Goal: Task Accomplishment & Management: Manage account settings

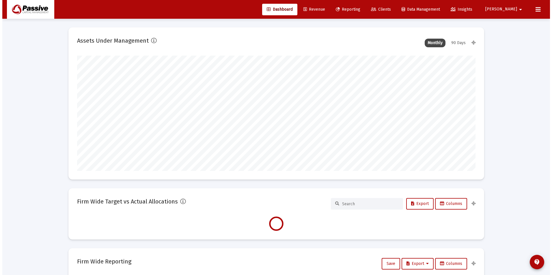
scroll to position [115, 214]
click at [358, 10] on span "Reporting" at bounding box center [345, 9] width 25 height 5
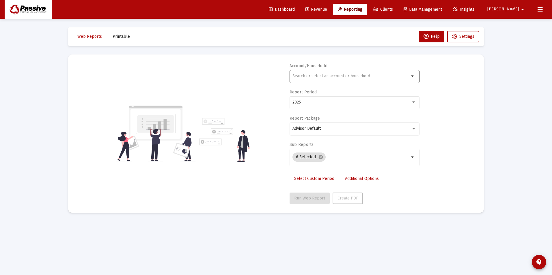
click at [316, 79] on div at bounding box center [350, 76] width 117 height 14
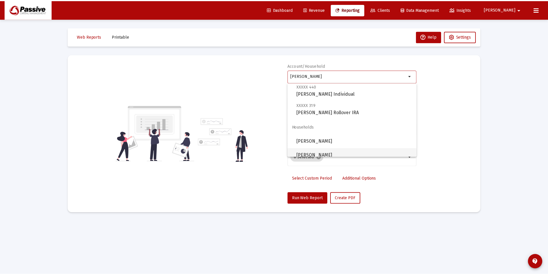
scroll to position [18, 0]
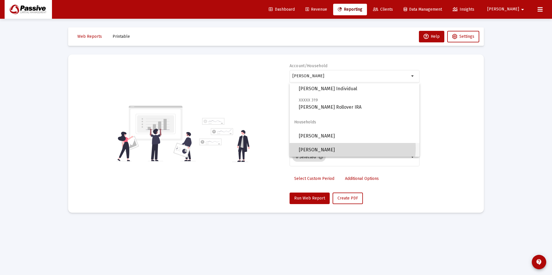
click at [348, 148] on span "[PERSON_NAME]" at bounding box center [357, 150] width 116 height 14
type input "[PERSON_NAME]"
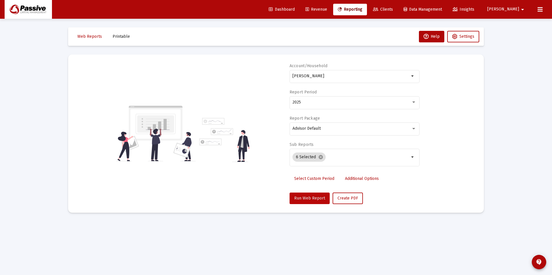
click at [318, 202] on button "Run Web Report" at bounding box center [310, 199] width 40 height 12
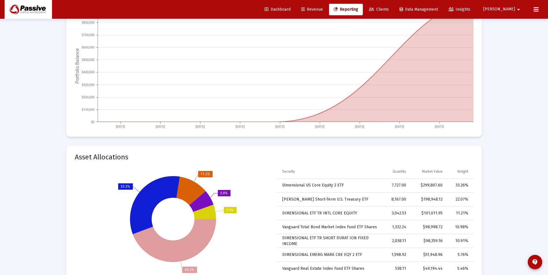
scroll to position [606, 0]
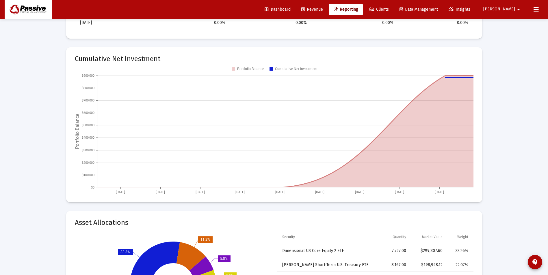
click at [532, 10] on button at bounding box center [536, 10] width 12 height 12
click at [517, 12] on mat-icon "arrow_drop_down" at bounding box center [518, 10] width 7 height 12
click at [512, 15] on div "Settings Logout" at bounding box center [517, 31] width 34 height 32
click at [512, 11] on div at bounding box center [274, 137] width 548 height 275
click at [514, 10] on span "[PERSON_NAME]" at bounding box center [499, 9] width 32 height 5
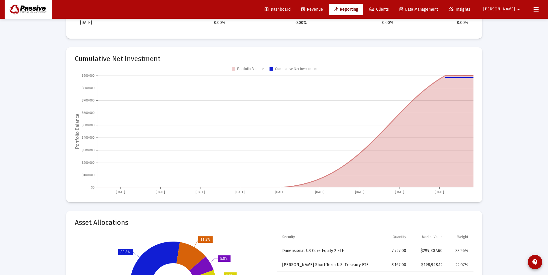
click at [514, 10] on div at bounding box center [274, 137] width 548 height 275
click at [534, 8] on icon at bounding box center [535, 9] width 5 height 7
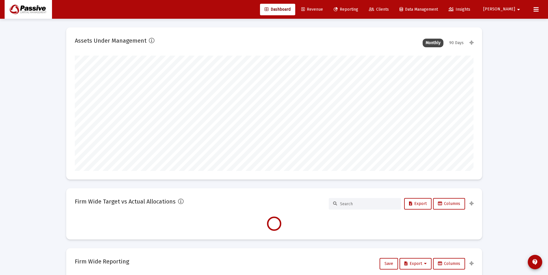
scroll to position [115, 398]
type input "[DATE]"
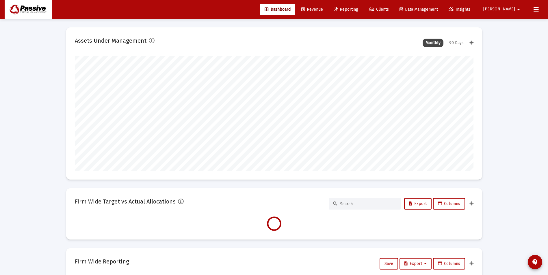
click at [374, 10] on icon at bounding box center [371, 10] width 5 height 4
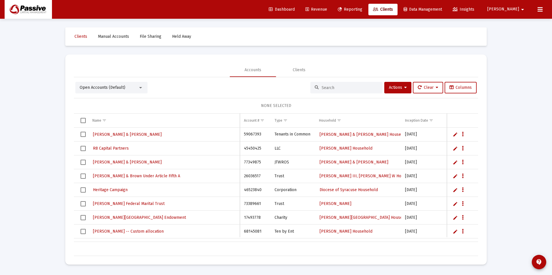
click at [334, 90] on div at bounding box center [346, 88] width 72 height 12
click at [362, 10] on span "Reporting" at bounding box center [350, 9] width 25 height 5
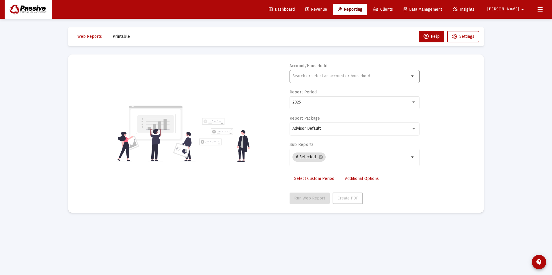
click at [307, 76] on input "text" at bounding box center [350, 76] width 117 height 5
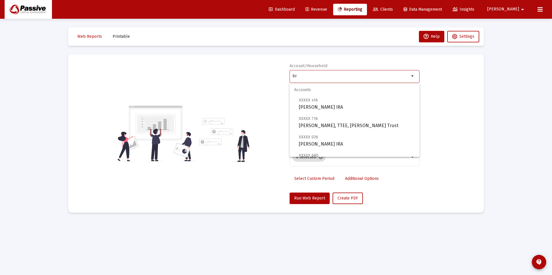
type input "br"
click at [393, 8] on span "Clients" at bounding box center [383, 9] width 20 height 5
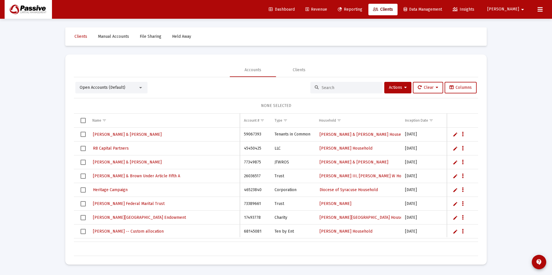
click at [339, 89] on input at bounding box center [350, 87] width 57 height 5
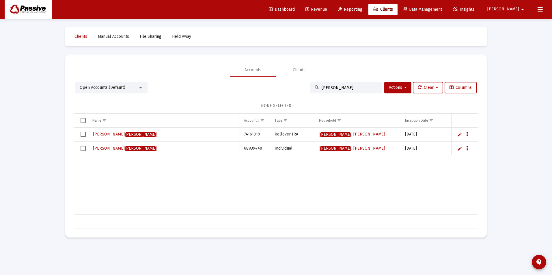
type input "[PERSON_NAME]"
click at [120, 131] on link "Christopher Breen" at bounding box center [124, 134] width 65 height 9
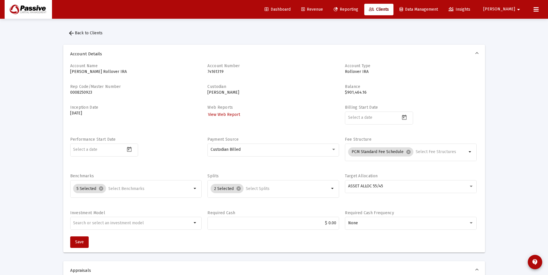
click at [508, 10] on span "[PERSON_NAME]" at bounding box center [499, 9] width 32 height 5
click at [524, 28] on span "Settings" at bounding box center [521, 25] width 17 height 14
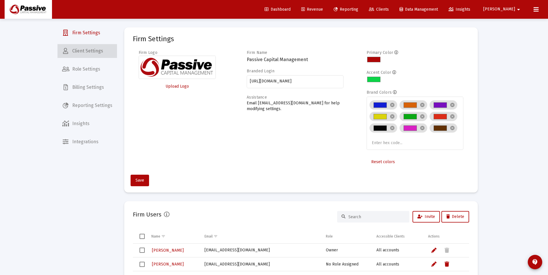
click at [90, 52] on span "Client Settings" at bounding box center [86, 51] width 59 height 14
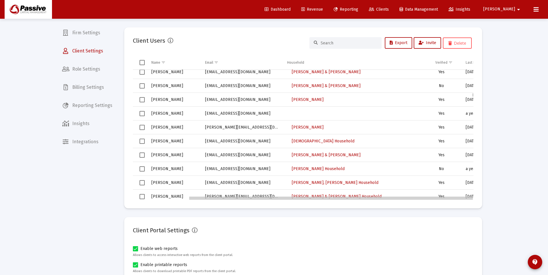
scroll to position [0, 67]
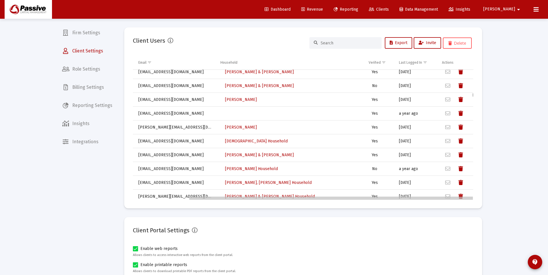
drag, startPoint x: 443, startPoint y: 198, endPoint x: 462, endPoint y: 177, distance: 28.4
click at [459, 197] on body "Dashboard Revenue Reporting Clients Data Management Insights Jake arrow_drop_do…" at bounding box center [274, 137] width 548 height 275
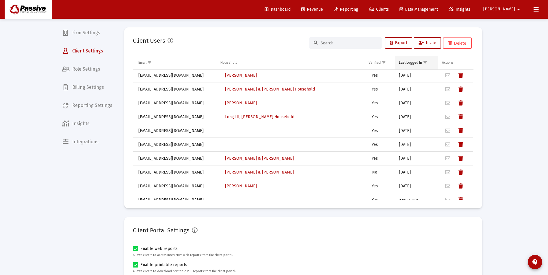
click at [412, 67] on td "Last Logged In" at bounding box center [416, 63] width 43 height 14
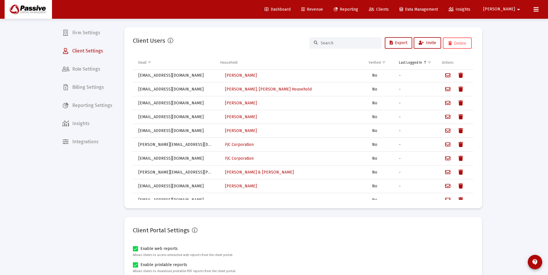
click at [412, 64] on div "Last Logged In" at bounding box center [410, 62] width 23 height 5
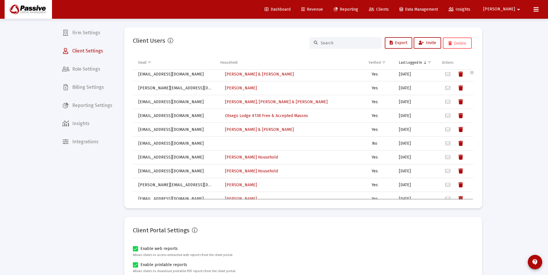
scroll to position [0, 67]
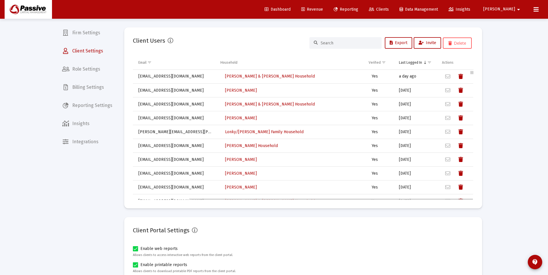
drag, startPoint x: 473, startPoint y: 81, endPoint x: 466, endPoint y: 75, distance: 9.0
click at [473, 67] on body "Dashboard Revenue Reporting Clients Data Management Insights Jake arrow_drop_do…" at bounding box center [274, 137] width 548 height 275
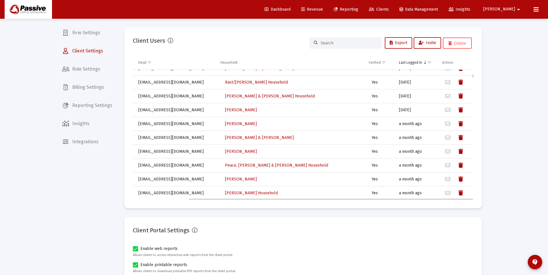
scroll to position [231, 67]
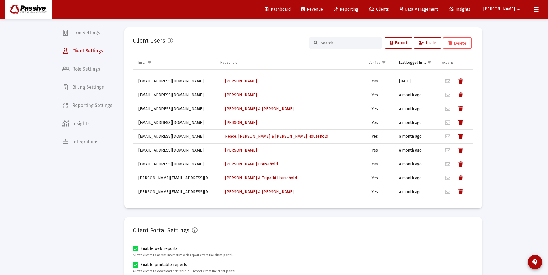
click at [496, 150] on div "Loading... Firm Settings Client Settings Role Settings Billing Settings Reporti…" at bounding box center [274, 184] width 548 height 368
